Goal: Contribute content: Contribute content

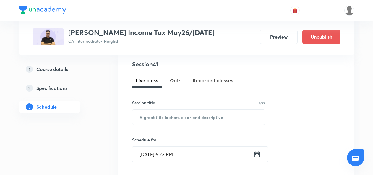
scroll to position [118, 0]
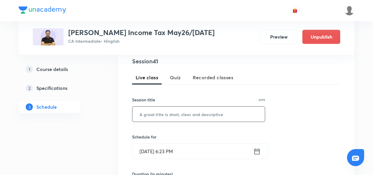
click at [154, 118] on input "text" at bounding box center [198, 114] width 132 height 15
paste input "Part C - PAN & AADHAR"
type input "Part C - PAN & AADHAR"
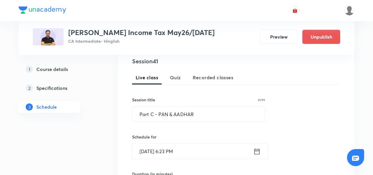
click at [261, 151] on div "Sept 2, 2025, 6:23 PM ​" at bounding box center [200, 152] width 136 height 16
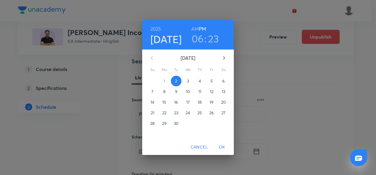
click at [200, 82] on p "4" at bounding box center [199, 81] width 2 height 6
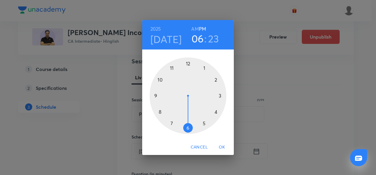
click at [187, 66] on div at bounding box center [187, 96] width 77 height 77
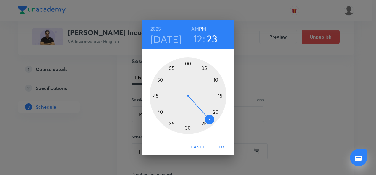
click at [189, 127] on div at bounding box center [187, 96] width 77 height 77
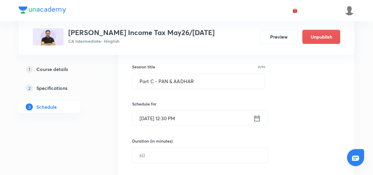
scroll to position [153, 0]
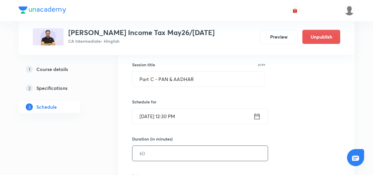
click at [152, 152] on input "text" at bounding box center [199, 153] width 135 height 15
type input "120"
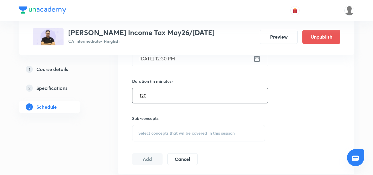
scroll to position [211, 0]
click at [141, 128] on div "Select concepts that wil be covered in this session" at bounding box center [198, 133] width 133 height 17
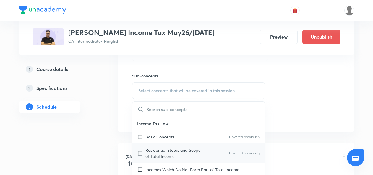
scroll to position [254, 0]
click at [140, 136] on input "checkbox" at bounding box center [141, 137] width 8 height 6
checkbox input "true"
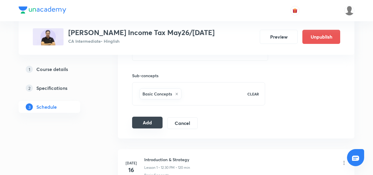
click at [144, 122] on button "Add" at bounding box center [147, 123] width 30 height 12
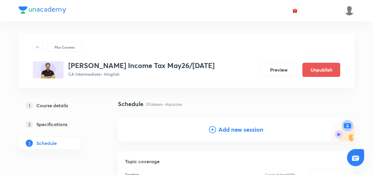
scroll to position [54, 0]
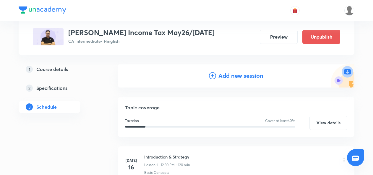
click at [212, 75] on icon at bounding box center [212, 75] width 7 height 7
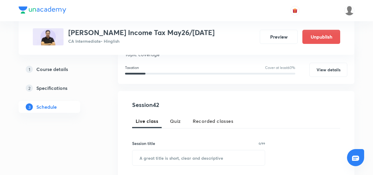
scroll to position [134, 0]
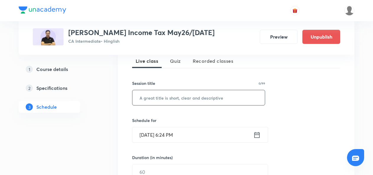
click at [163, 100] on input "text" at bounding box center [198, 97] width 132 height 15
paste input "Part D(a) Advance Tax"
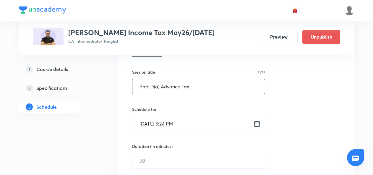
type input "Part D(a) Advance Tax"
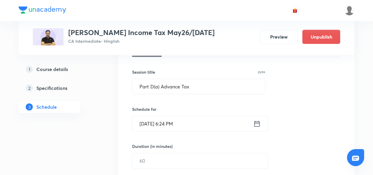
click at [254, 126] on icon at bounding box center [256, 124] width 7 height 8
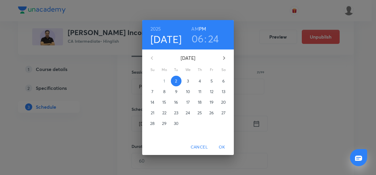
click at [211, 83] on p "5" at bounding box center [211, 81] width 2 height 6
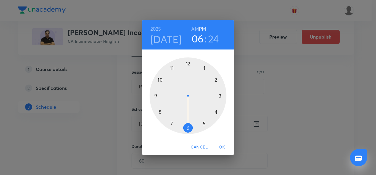
click at [189, 63] on div at bounding box center [187, 96] width 77 height 77
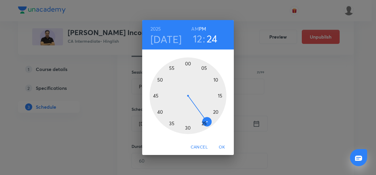
click at [186, 131] on div at bounding box center [187, 96] width 77 height 77
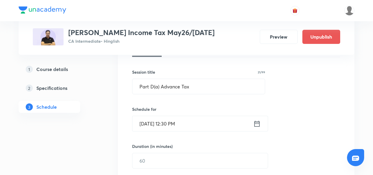
scroll to position [195, 0]
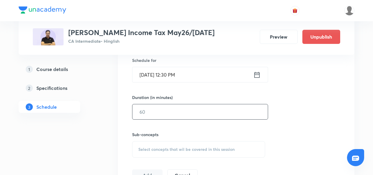
click at [156, 110] on input "text" at bounding box center [199, 112] width 135 height 15
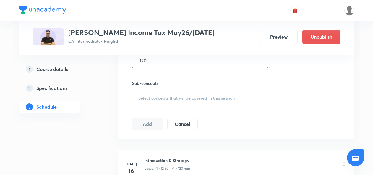
type input "120"
click at [148, 97] on span "Select concepts that wil be covered in this session" at bounding box center [186, 98] width 96 height 5
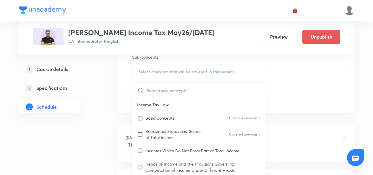
scroll to position [274, 0]
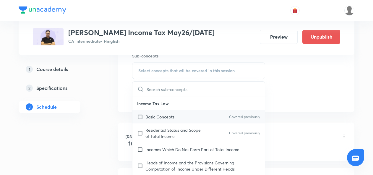
click at [139, 115] on input "checkbox" at bounding box center [141, 117] width 8 height 6
checkbox input "true"
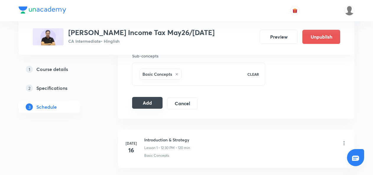
click at [142, 104] on button "Add" at bounding box center [147, 103] width 30 height 12
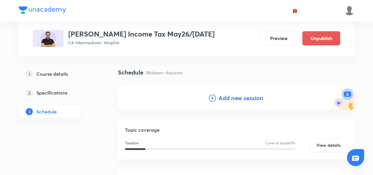
scroll to position [32, 0]
click at [213, 98] on icon at bounding box center [212, 98] width 7 height 7
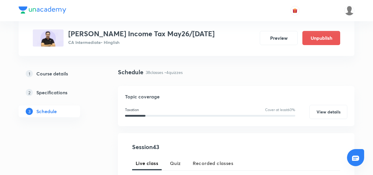
scroll to position [93, 0]
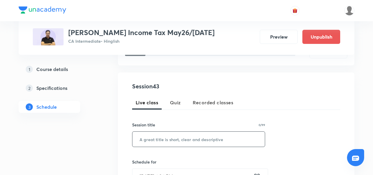
click at [144, 135] on input "text" at bounding box center [198, 139] width 132 height 15
paste input "Part D(a) Advance Tax"
type input "Part D(a) Advance Tax"
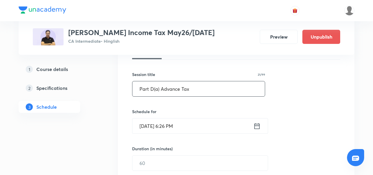
scroll to position [144, 0]
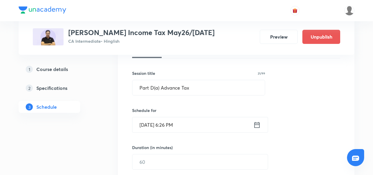
click at [256, 124] on icon at bounding box center [256, 125] width 5 height 6
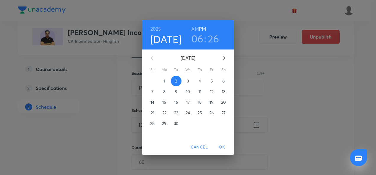
click at [224, 82] on p "6" at bounding box center [223, 81] width 2 height 6
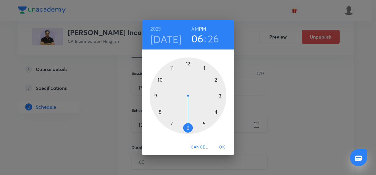
click at [188, 63] on div at bounding box center [187, 96] width 77 height 77
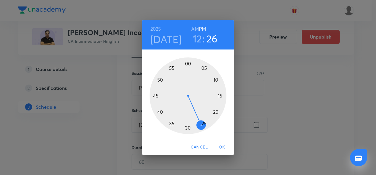
click at [188, 130] on div at bounding box center [187, 96] width 77 height 77
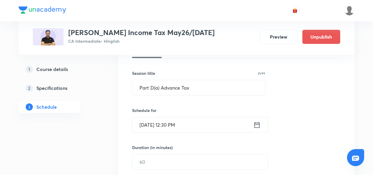
scroll to position [176, 0]
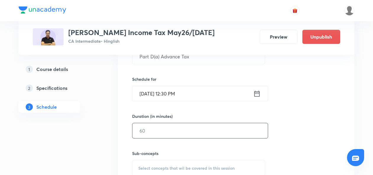
click at [157, 127] on input "text" at bounding box center [199, 130] width 135 height 15
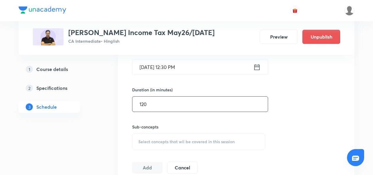
type input "120"
click at [146, 141] on span "Select concepts that wil be covered in this session" at bounding box center [186, 142] width 96 height 5
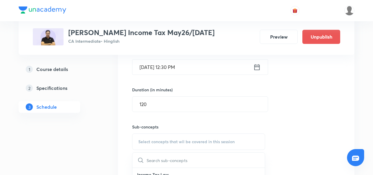
scroll to position [251, 0]
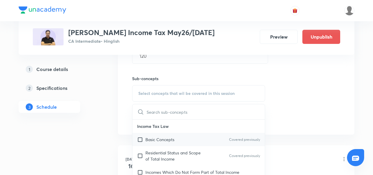
click at [141, 138] on input "checkbox" at bounding box center [141, 140] width 8 height 6
checkbox input "true"
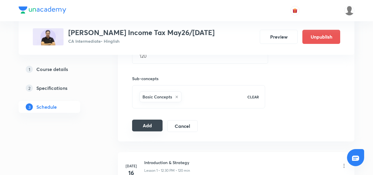
click at [143, 125] on button "Add" at bounding box center [147, 126] width 30 height 12
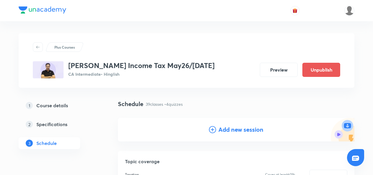
scroll to position [48, 0]
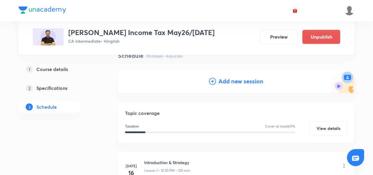
click at [211, 79] on icon at bounding box center [212, 81] width 7 height 7
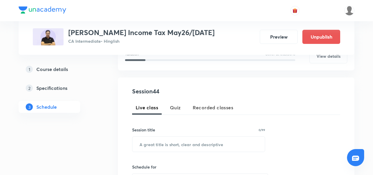
scroll to position [88, 0]
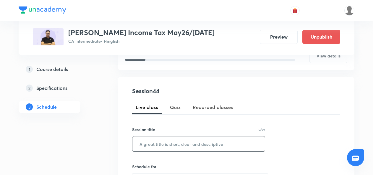
click at [151, 146] on input "text" at bounding box center [198, 144] width 132 height 15
paste input "Part D(a) Advance Tax"
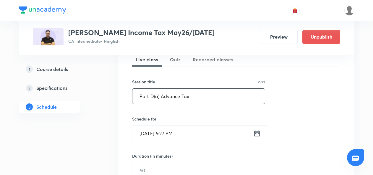
scroll to position [136, 0]
type input "Part D(a) Advance Tax"
click at [255, 133] on icon at bounding box center [256, 133] width 7 height 8
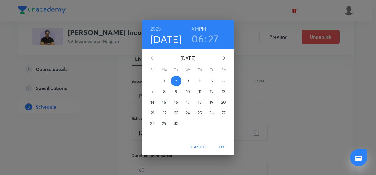
click at [165, 91] on p "8" at bounding box center [164, 92] width 2 height 6
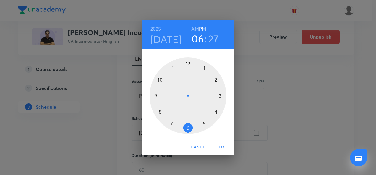
click at [187, 66] on div at bounding box center [187, 96] width 77 height 77
click at [188, 64] on div at bounding box center [187, 96] width 77 height 77
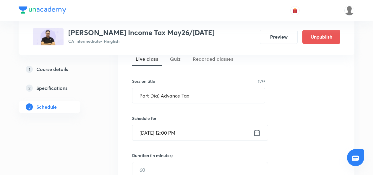
scroll to position [148, 0]
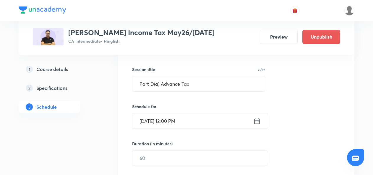
click at [257, 121] on icon at bounding box center [256, 121] width 5 height 6
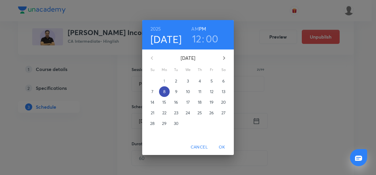
click at [165, 93] on p "8" at bounding box center [164, 92] width 2 height 6
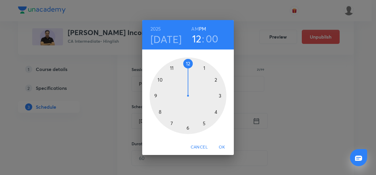
click at [188, 65] on div at bounding box center [187, 96] width 77 height 77
click at [188, 129] on div at bounding box center [187, 96] width 77 height 77
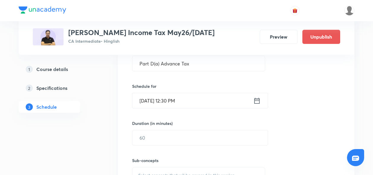
scroll to position [187, 0]
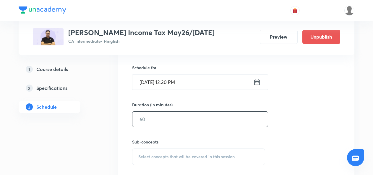
click at [162, 118] on input "text" at bounding box center [199, 119] width 135 height 15
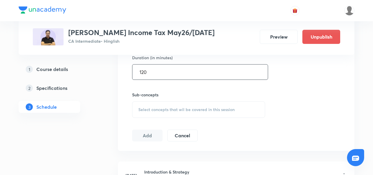
type input "120"
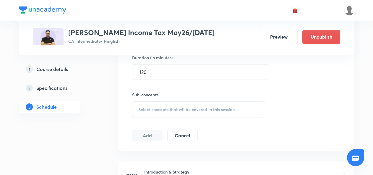
click at [151, 108] on span "Select concepts that wil be covered in this session" at bounding box center [186, 110] width 96 height 5
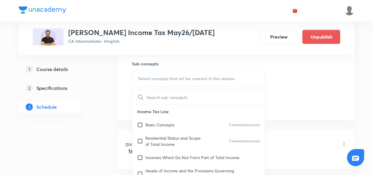
scroll to position [267, 0]
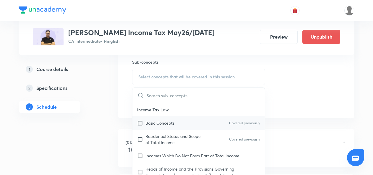
click at [141, 122] on input "checkbox" at bounding box center [141, 123] width 8 height 6
checkbox input "true"
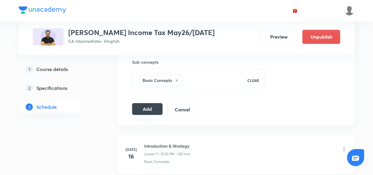
click at [144, 106] on button "Add" at bounding box center [147, 109] width 30 height 12
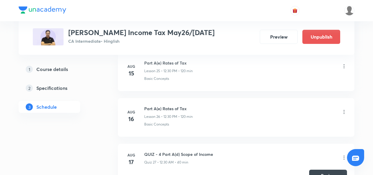
scroll to position [1502, 0]
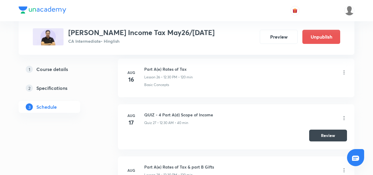
click at [319, 131] on button "Review" at bounding box center [328, 136] width 38 height 12
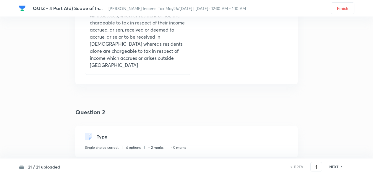
scroll to position [525, 0]
